Goal: Information Seeking & Learning: Learn about a topic

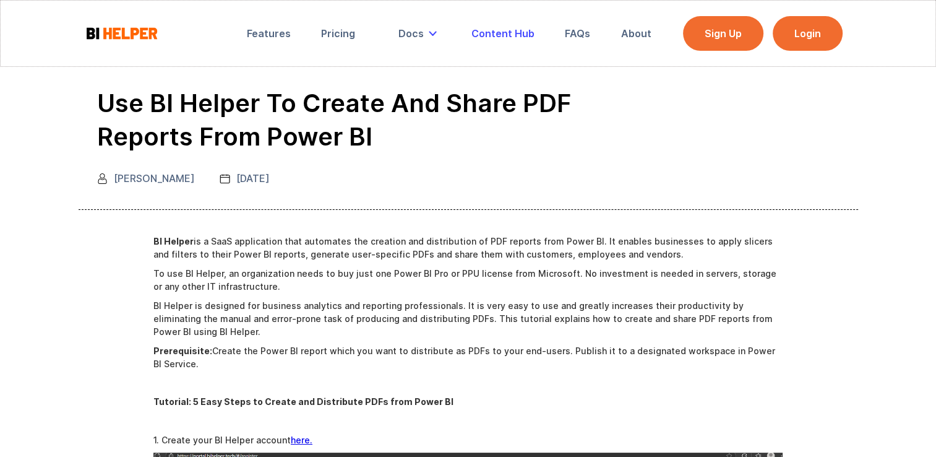
click at [504, 33] on div "Content Hub" at bounding box center [503, 33] width 63 height 12
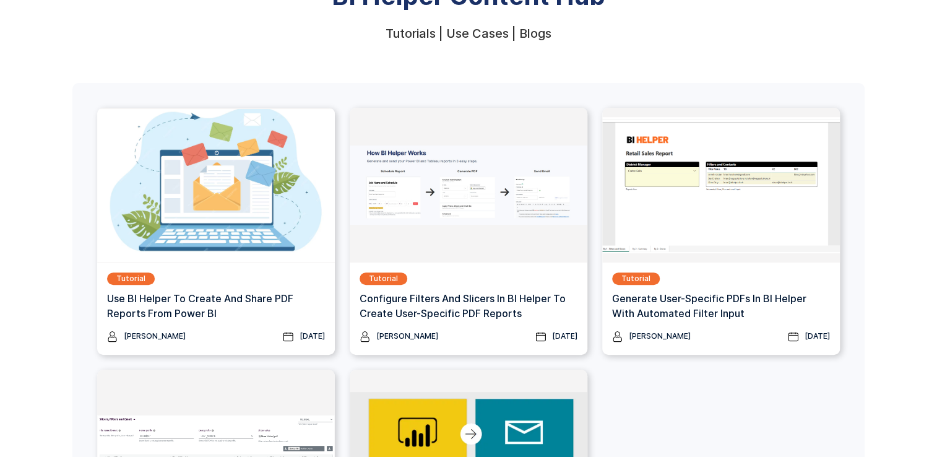
scroll to position [121, 0]
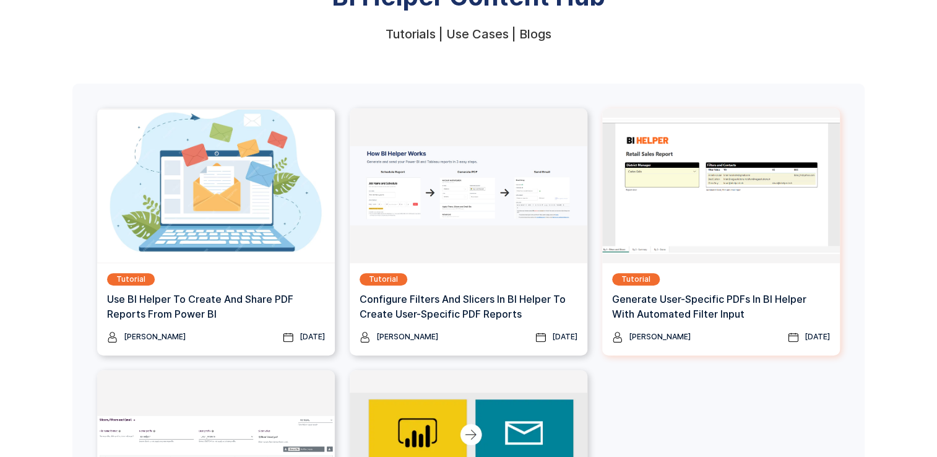
click at [695, 306] on h3 "Generate User-specific PDFs In BI Helper with Automated Filter Input" at bounding box center [721, 307] width 218 height 30
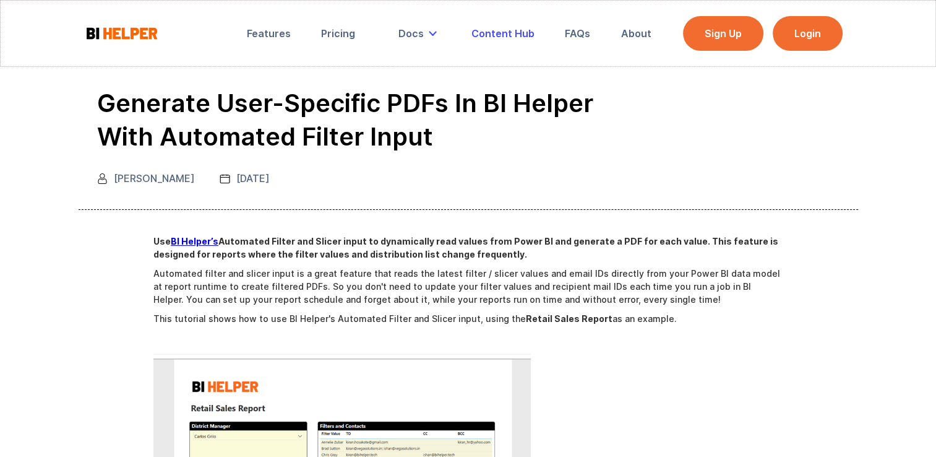
click at [511, 34] on div "Content Hub" at bounding box center [503, 33] width 63 height 12
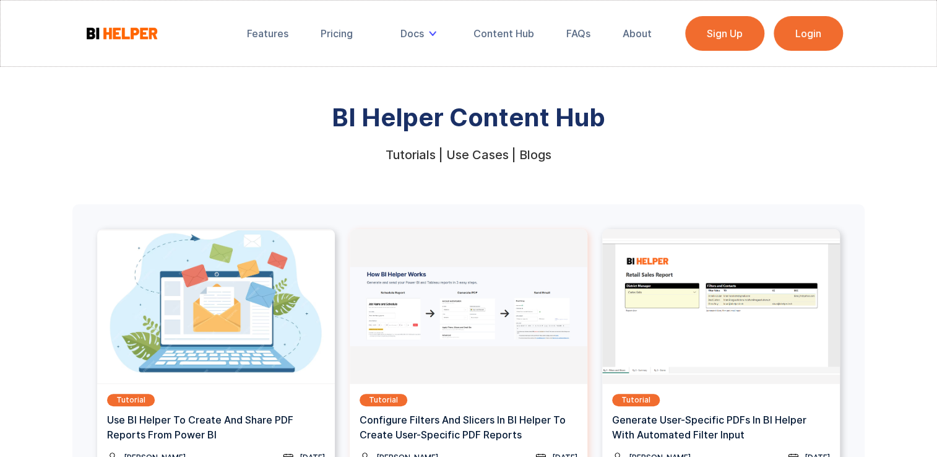
click at [480, 327] on img at bounding box center [469, 306] width 238 height 155
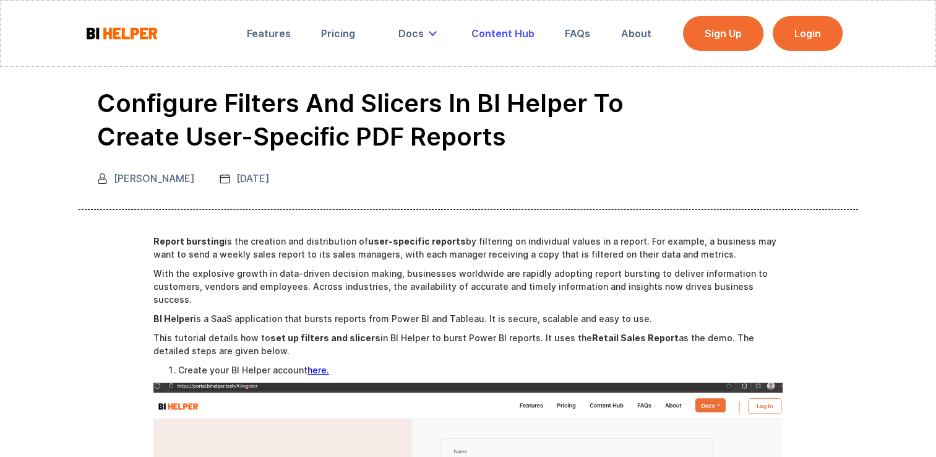
click at [508, 37] on div "Content Hub" at bounding box center [503, 33] width 63 height 12
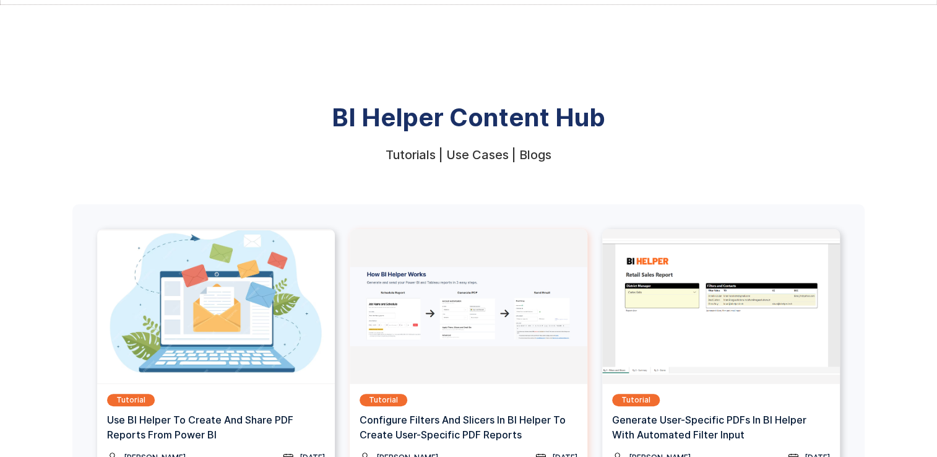
click at [477, 324] on img at bounding box center [469, 306] width 238 height 155
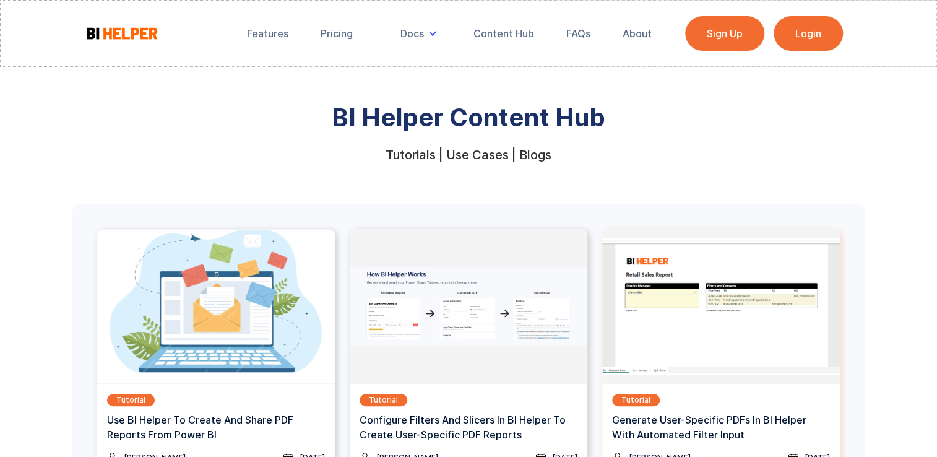
click at [768, 410] on div "Tutorial Generate User-specific PDFs In BI Helper with Automated Filter Input" at bounding box center [721, 423] width 218 height 58
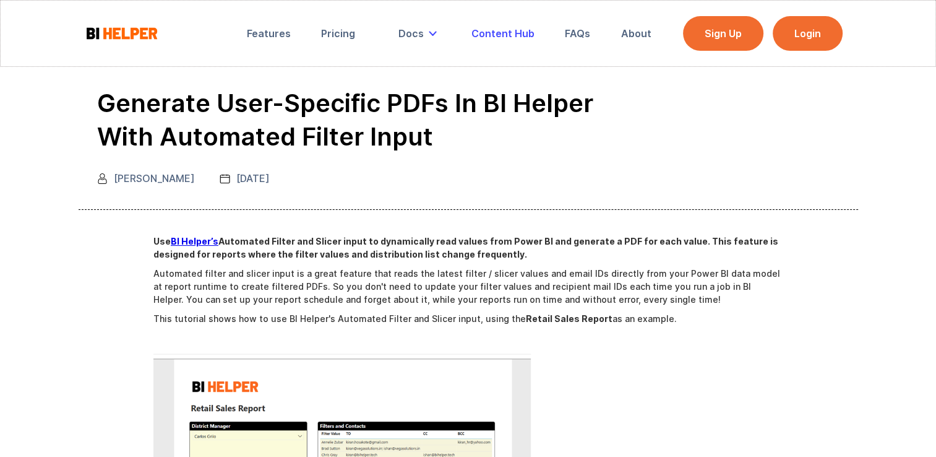
click at [518, 41] on link "Content Hub" at bounding box center [503, 33] width 80 height 27
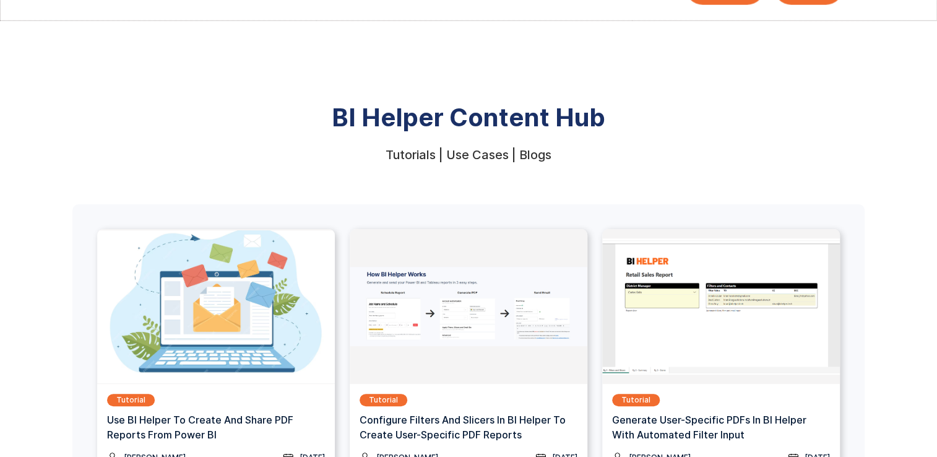
click at [482, 324] on img at bounding box center [469, 306] width 238 height 155
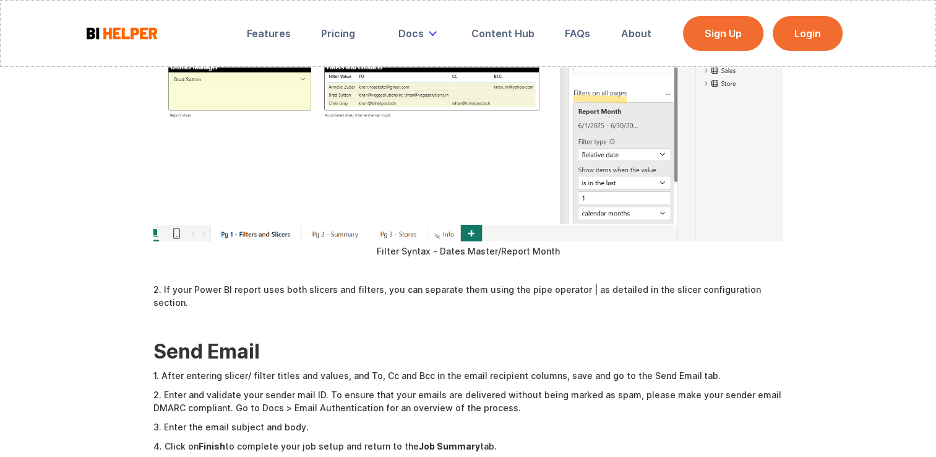
scroll to position [2850, 0]
click at [511, 39] on div "Content Hub" at bounding box center [503, 33] width 63 height 12
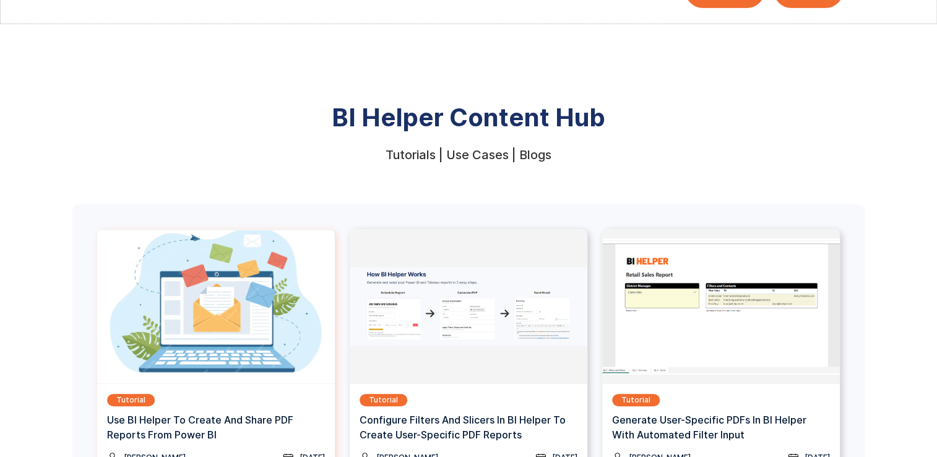
click at [262, 303] on img at bounding box center [216, 306] width 238 height 155
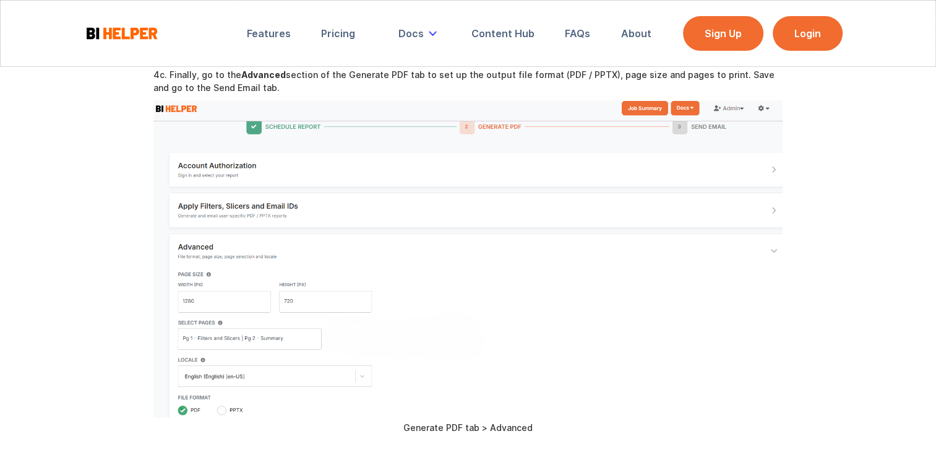
scroll to position [2114, 0]
click at [508, 31] on div "Content Hub" at bounding box center [503, 33] width 63 height 12
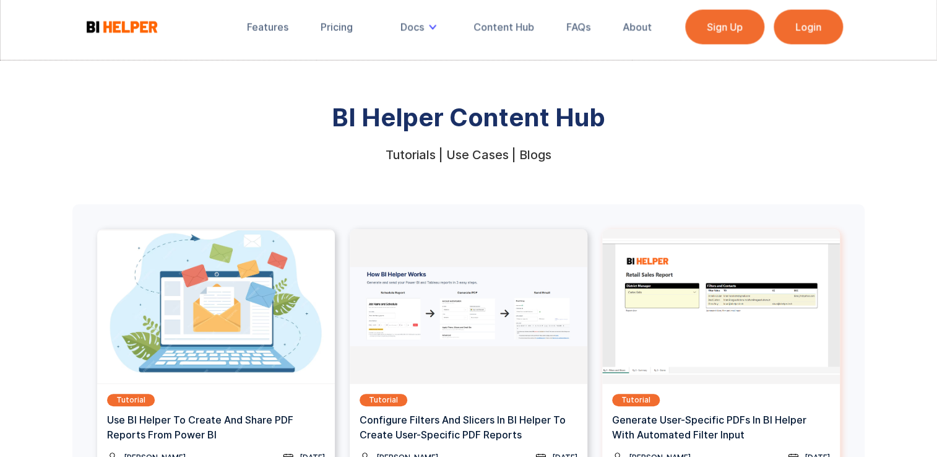
click at [699, 339] on img at bounding box center [721, 306] width 238 height 155
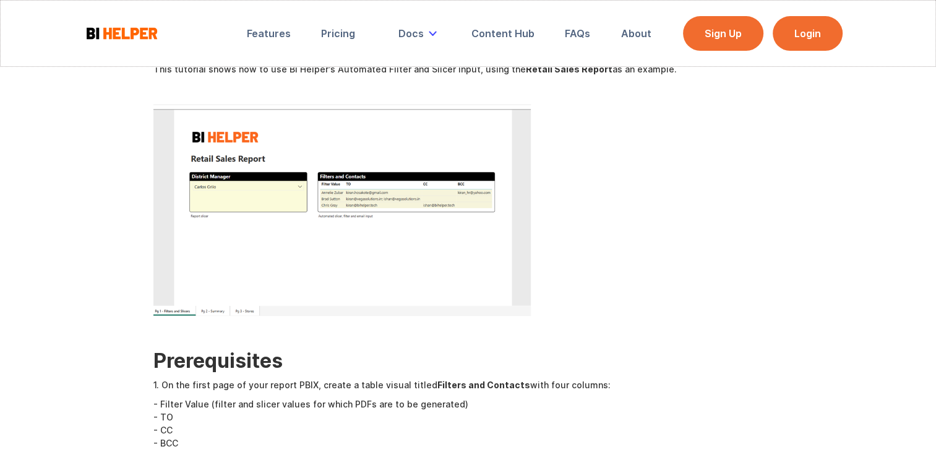
scroll to position [249, 0]
